Goal: Transaction & Acquisition: Purchase product/service

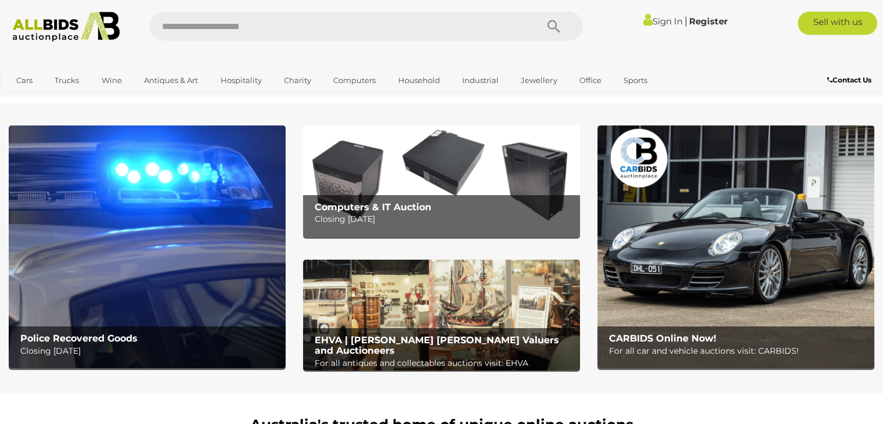
click at [162, 183] on img at bounding box center [147, 246] width 277 height 243
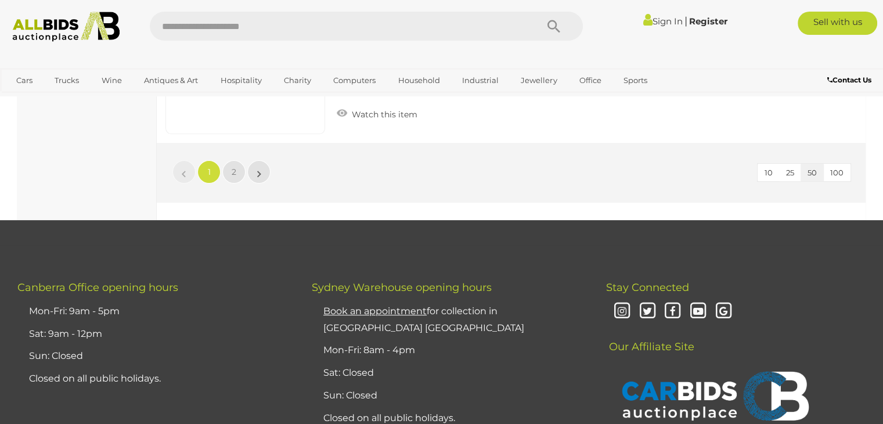
scroll to position [9169, 0]
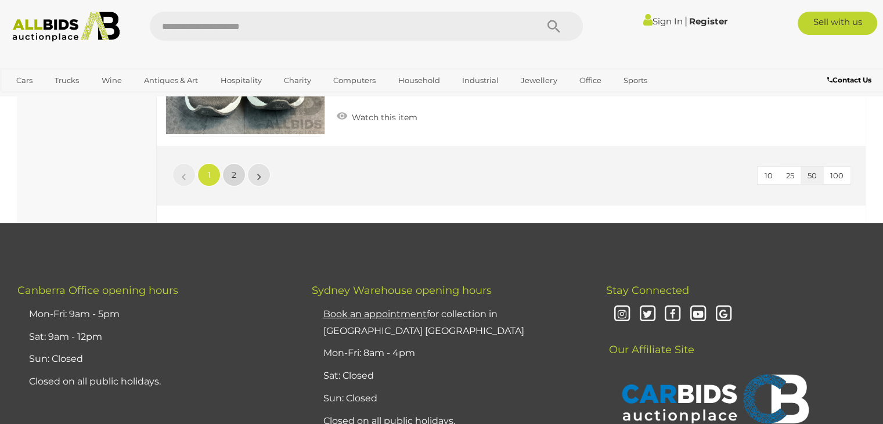
click at [230, 163] on link "2" at bounding box center [233, 174] width 23 height 23
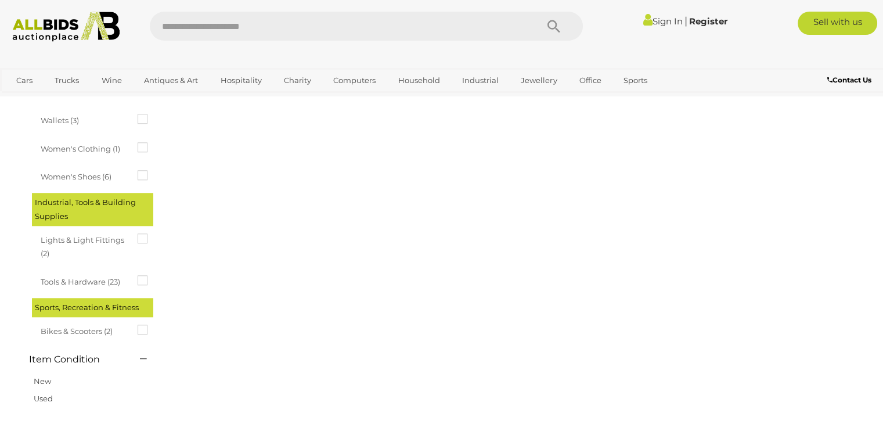
scroll to position [178, 0]
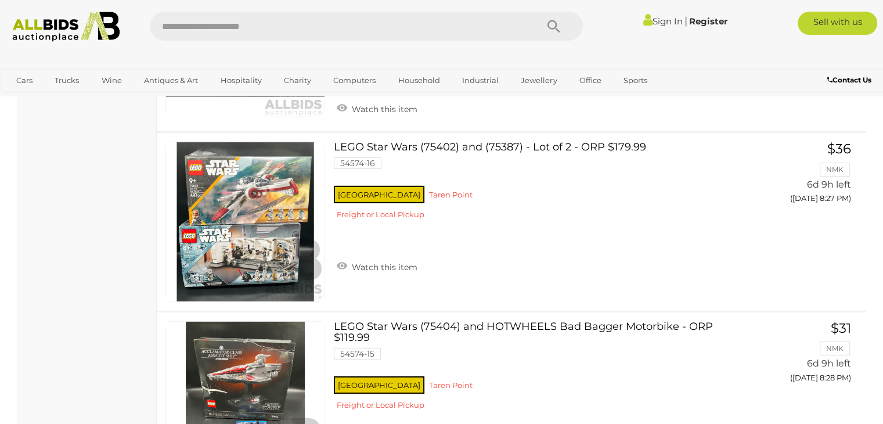
scroll to position [8379, 0]
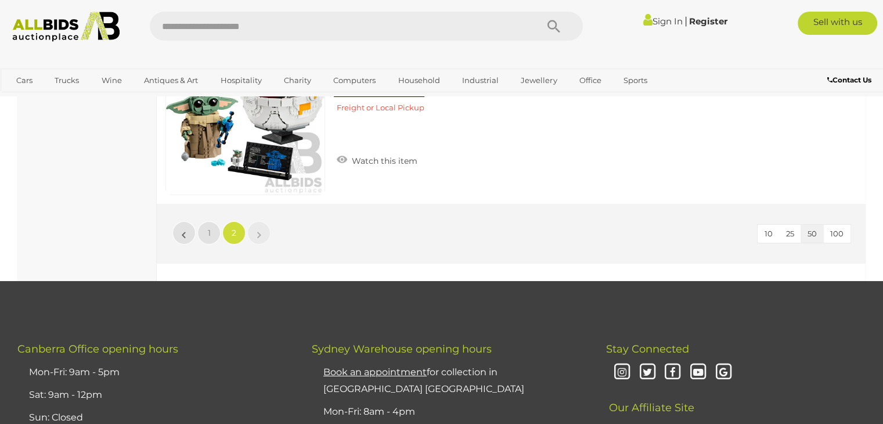
drag, startPoint x: 312, startPoint y: 77, endPoint x: 320, endPoint y: 70, distance: 10.7
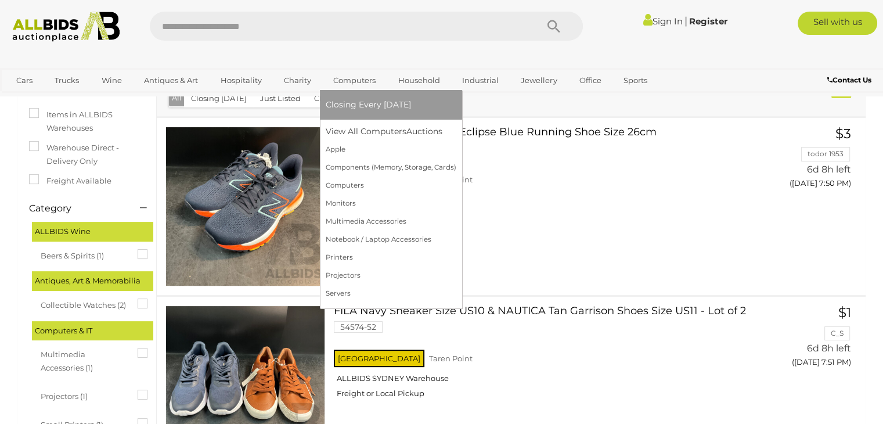
drag, startPoint x: 320, startPoint y: 70, endPoint x: 331, endPoint y: 73, distance: 10.7
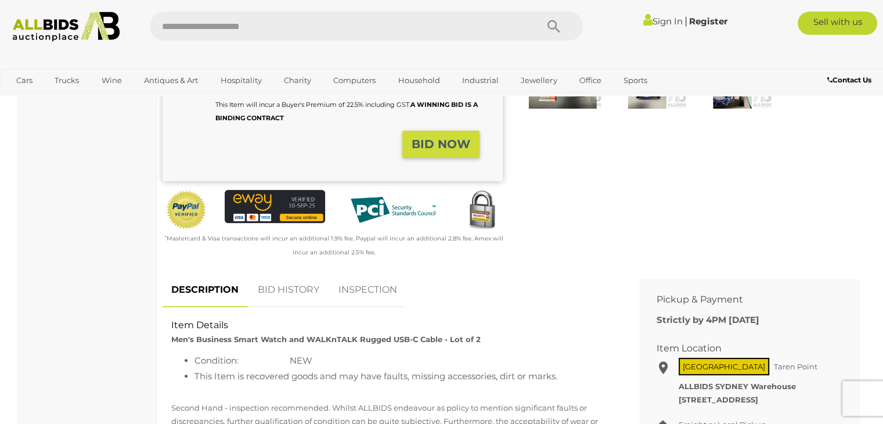
scroll to position [154, 0]
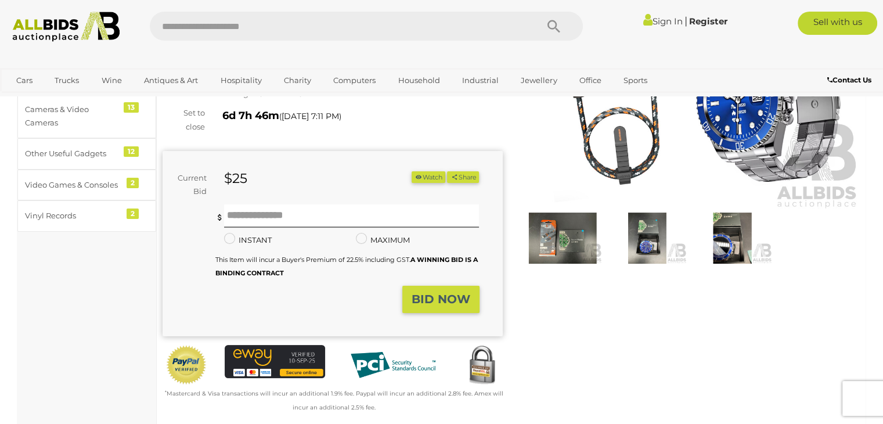
click at [566, 221] on img at bounding box center [562, 237] width 79 height 51
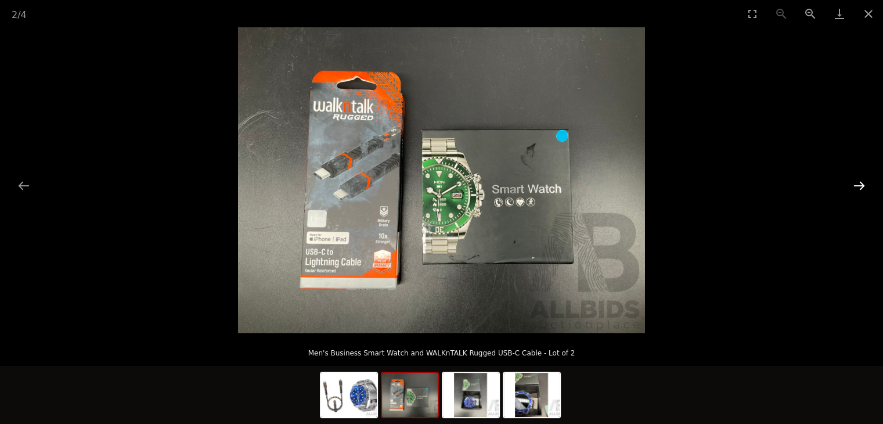
click at [862, 190] on button "Next slide" at bounding box center [859, 185] width 24 height 23
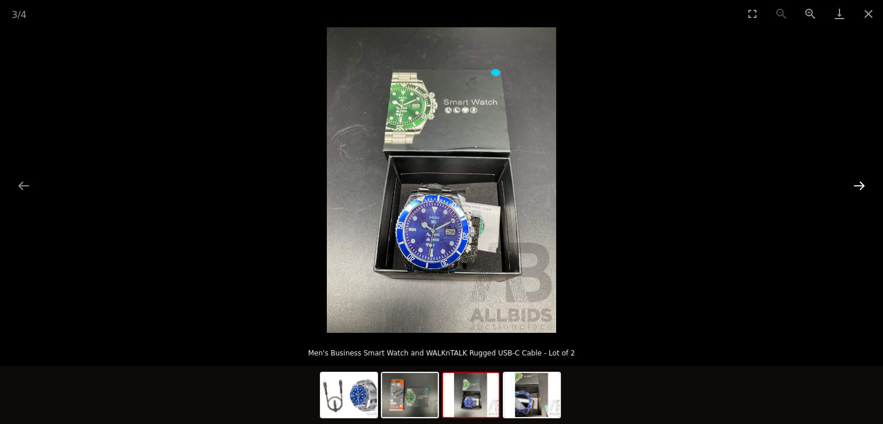
click at [862, 190] on button "Next slide" at bounding box center [859, 185] width 24 height 23
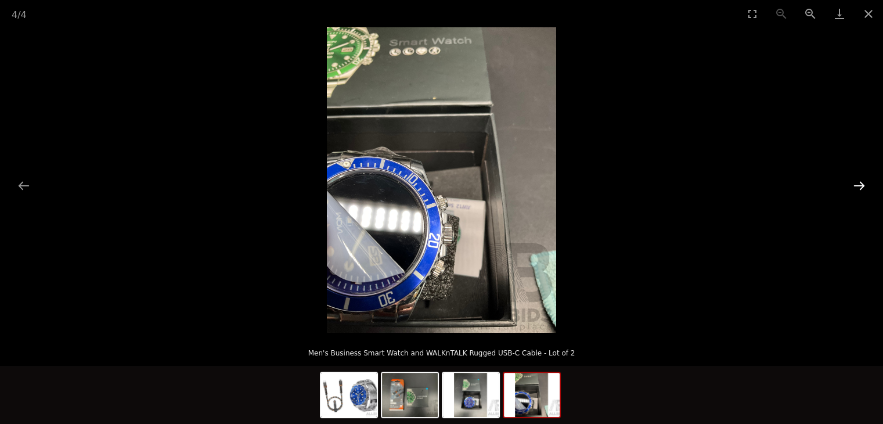
click at [862, 190] on button "Next slide" at bounding box center [859, 185] width 24 height 23
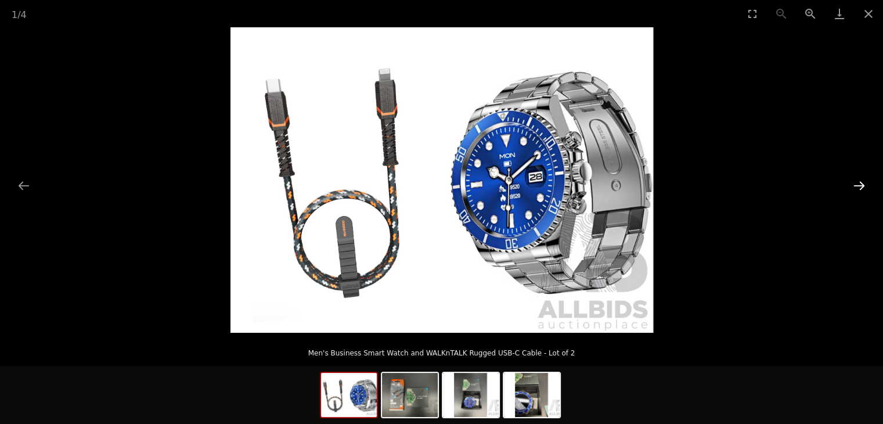
click at [862, 190] on button "Next slide" at bounding box center [859, 185] width 24 height 23
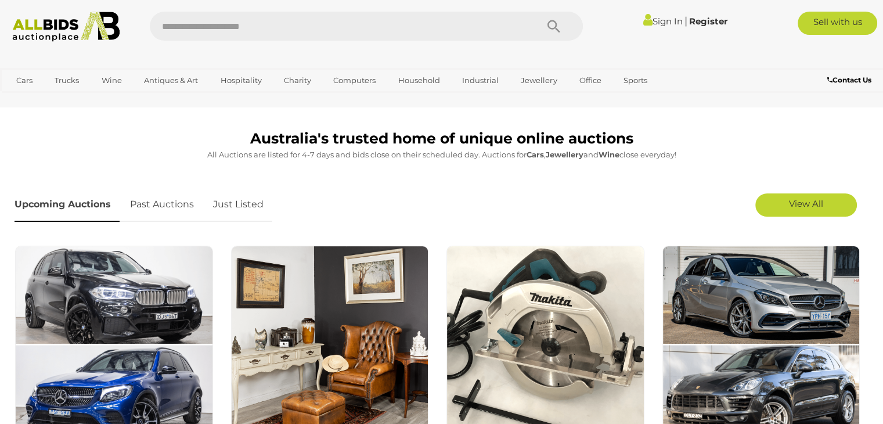
scroll to position [464, 0]
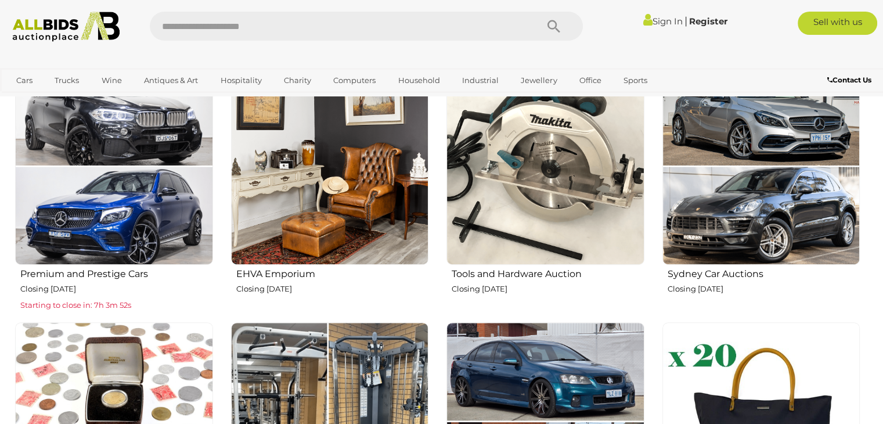
click at [116, 223] on img at bounding box center [114, 166] width 198 height 198
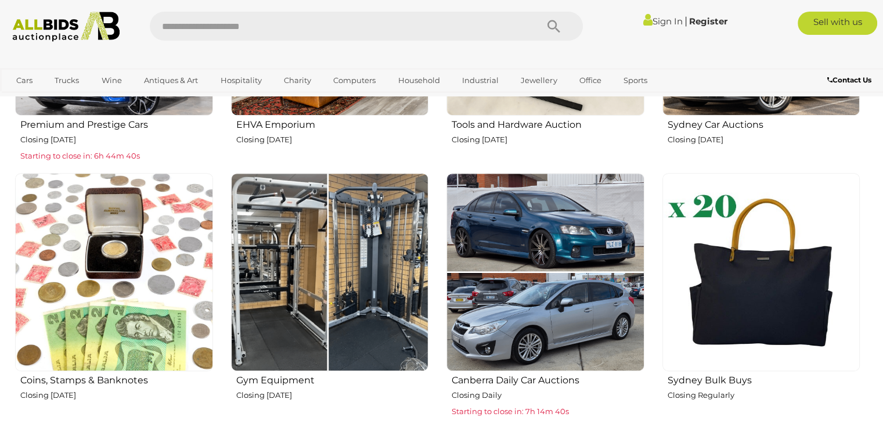
scroll to position [0, 0]
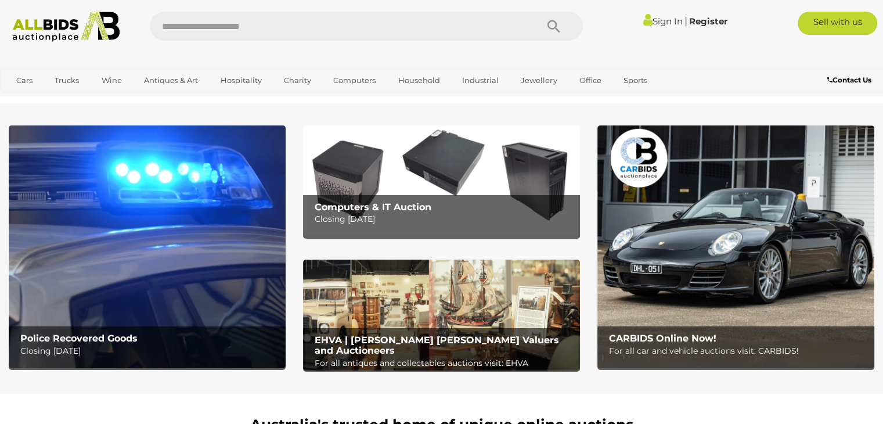
click at [505, 35] on input "text" at bounding box center [337, 26] width 375 height 29
type input "**********"
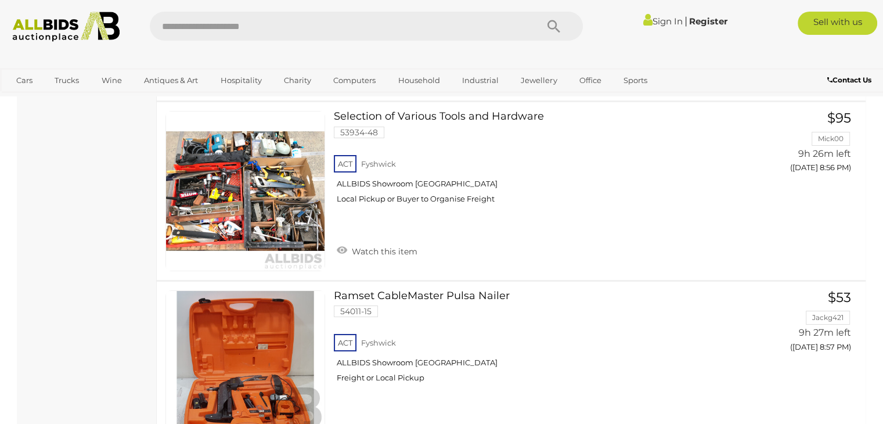
scroll to position [8820, 0]
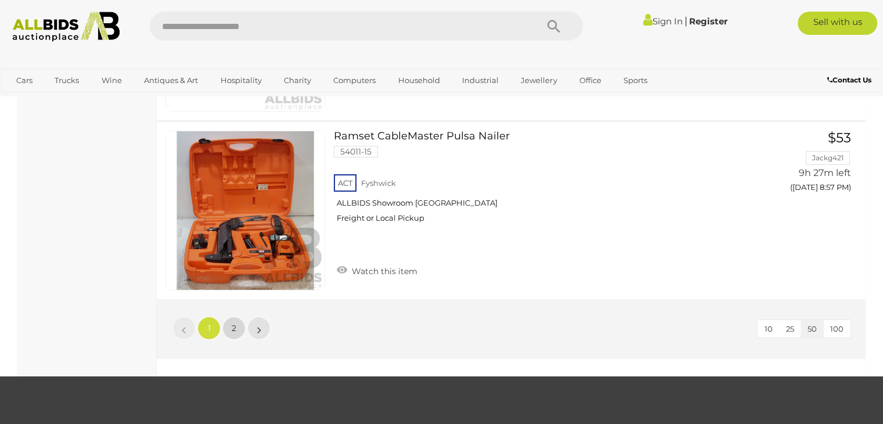
click at [227, 316] on link "2" at bounding box center [233, 327] width 23 height 23
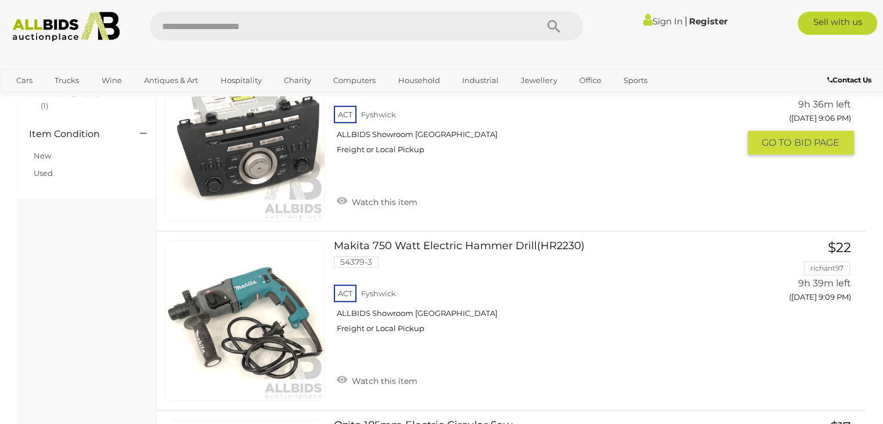
scroll to position [678, 0]
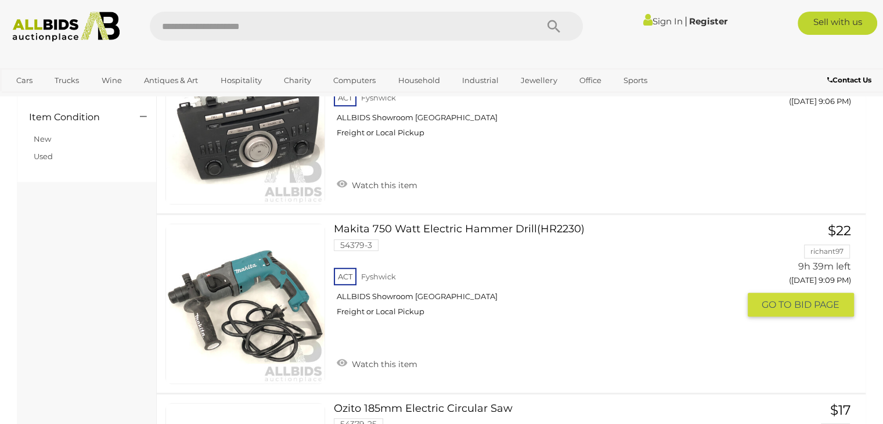
click at [381, 277] on div "ACT [GEOGRAPHIC_DATA] ALLBIDS Showroom Fyshwick Freight or Local Pickup" at bounding box center [536, 295] width 404 height 60
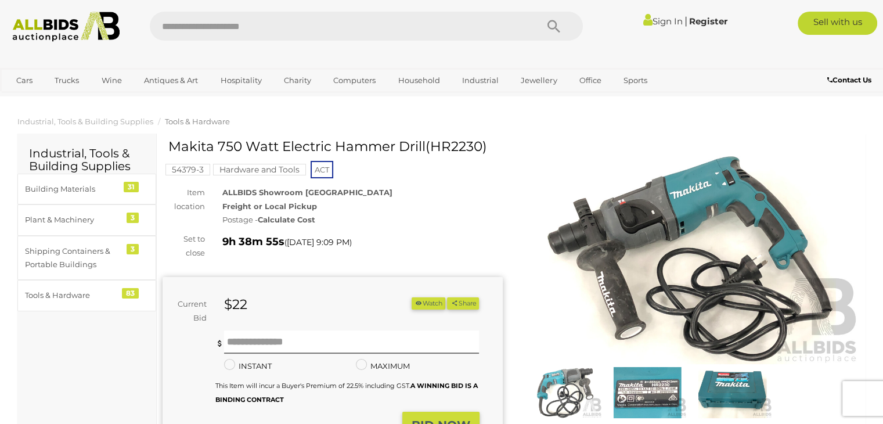
click at [744, 410] on img at bounding box center [731, 392] width 79 height 51
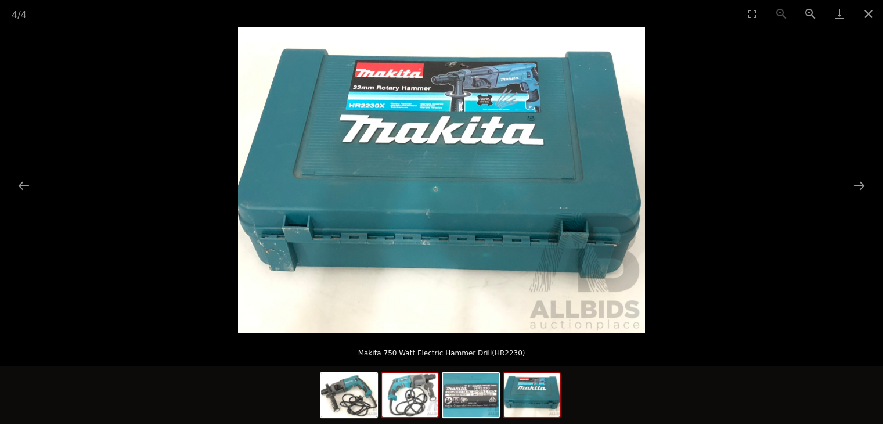
click at [425, 386] on img at bounding box center [410, 395] width 56 height 44
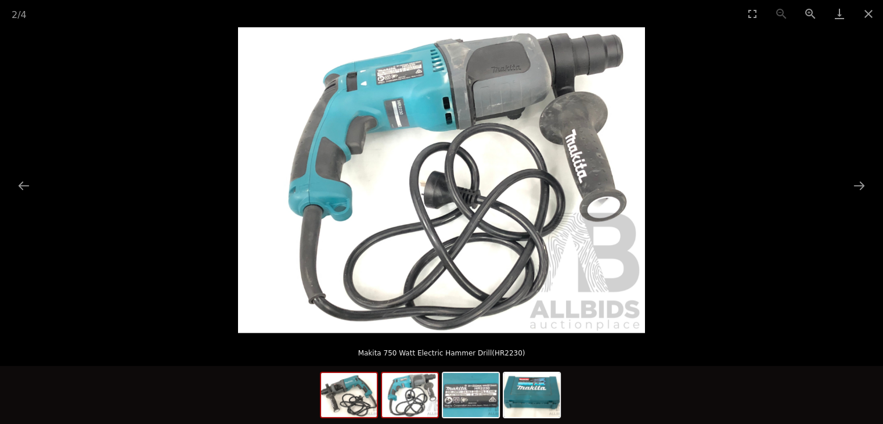
click at [364, 396] on img at bounding box center [349, 395] width 56 height 44
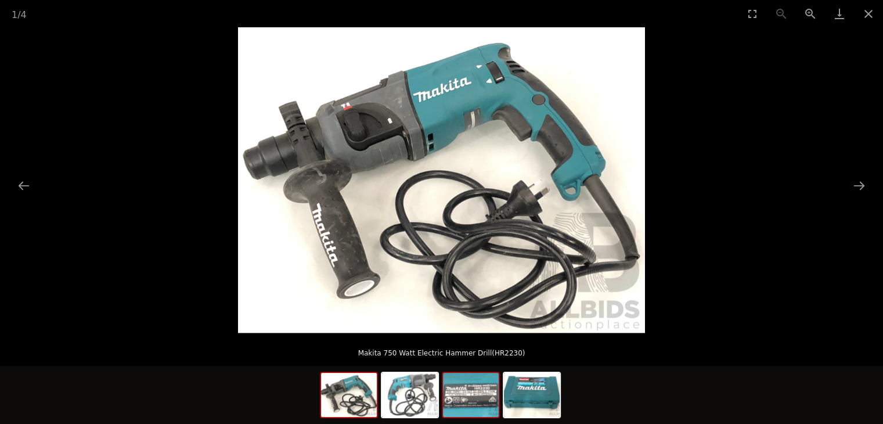
click at [442, 400] on div at bounding box center [471, 394] width 58 height 46
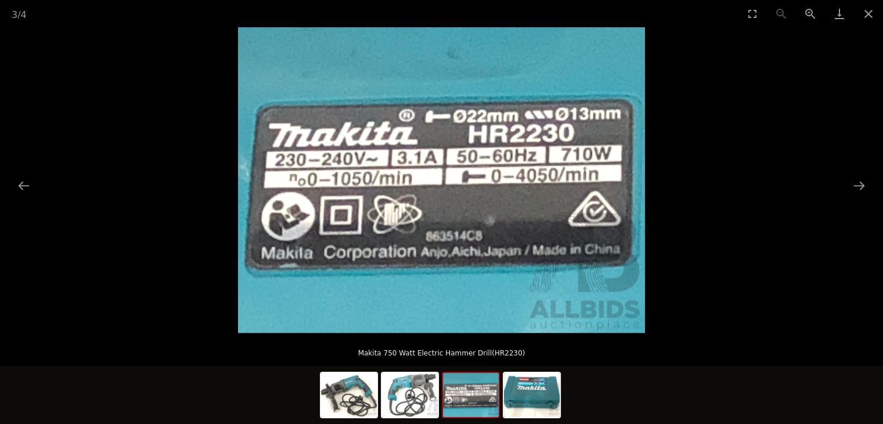
click at [497, 397] on img at bounding box center [471, 395] width 56 height 44
click at [508, 399] on img at bounding box center [532, 395] width 56 height 44
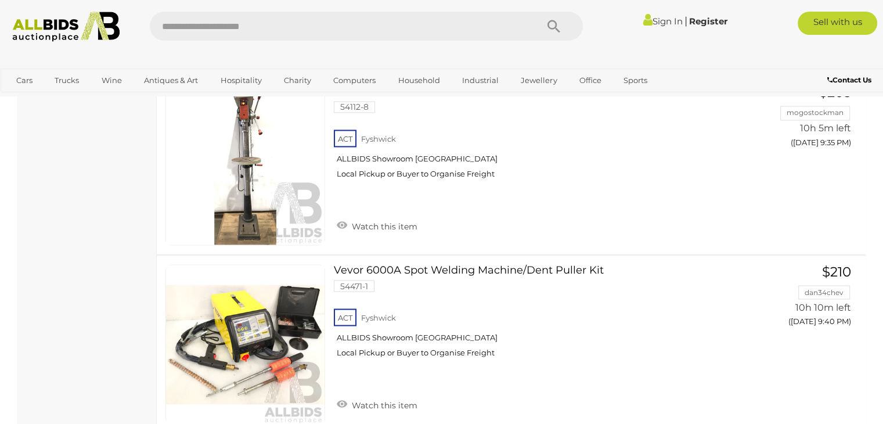
scroll to position [2377, 0]
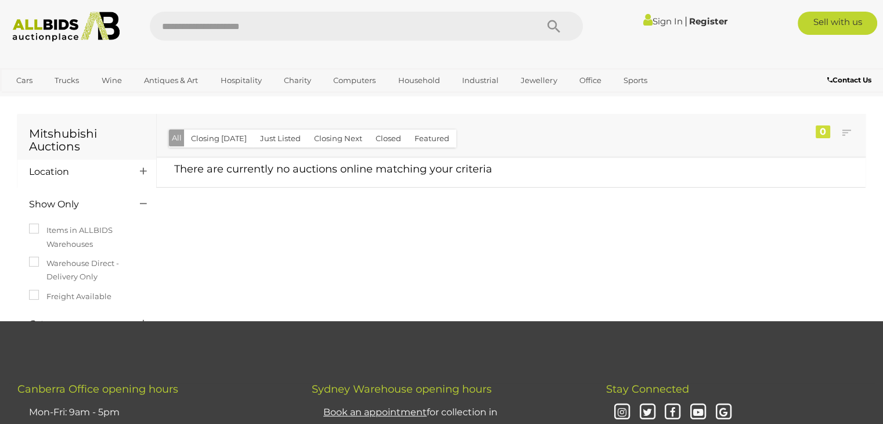
click at [321, 38] on input "text" at bounding box center [337, 26] width 375 height 29
